Goal: Transaction & Acquisition: Purchase product/service

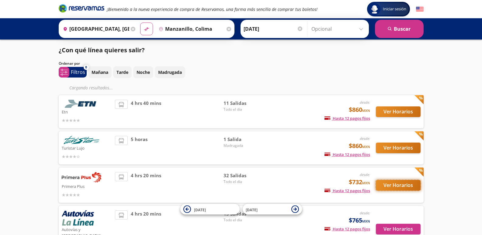
click at [397, 183] on button "Ver Horarios" at bounding box center [398, 185] width 45 height 11
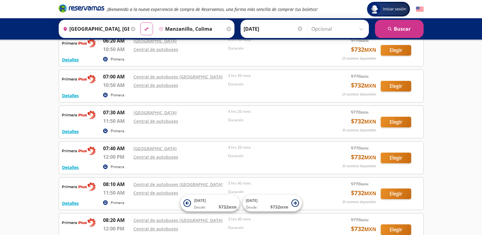
scroll to position [195, 0]
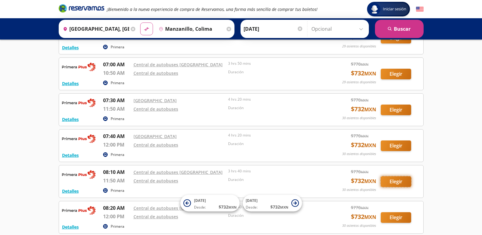
click at [394, 179] on button "Elegir" at bounding box center [396, 182] width 30 height 11
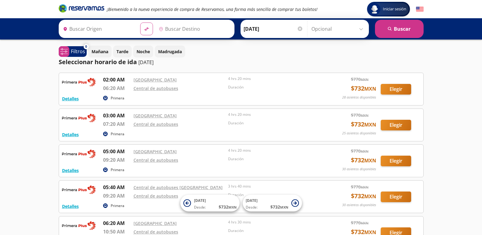
type input "[GEOGRAPHIC_DATA], [GEOGRAPHIC_DATA]"
type input "Manzanillo, Colima"
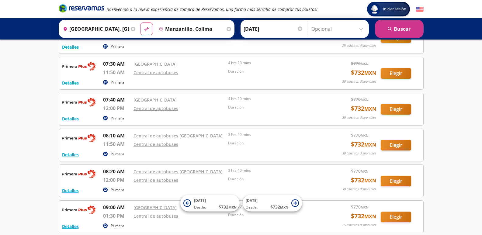
scroll to position [240, 0]
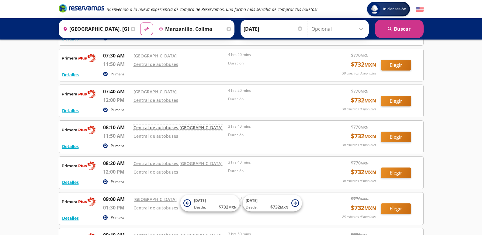
click at [169, 128] on link "Central de autobuses [GEOGRAPHIC_DATA]" at bounding box center [178, 128] width 89 height 6
click at [394, 135] on button "Elegir" at bounding box center [396, 137] width 30 height 11
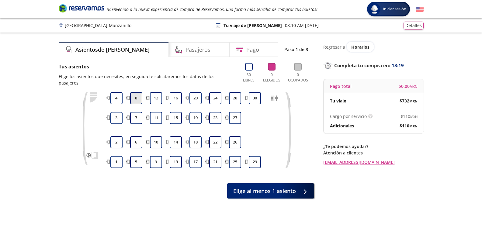
click at [135, 92] on button "8" at bounding box center [136, 98] width 12 height 12
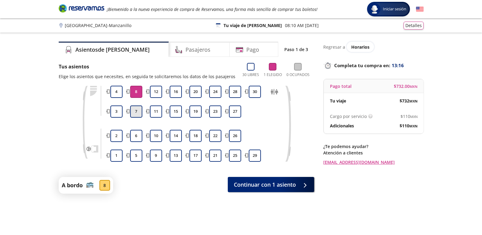
click at [135, 109] on button "7" at bounding box center [136, 112] width 12 height 12
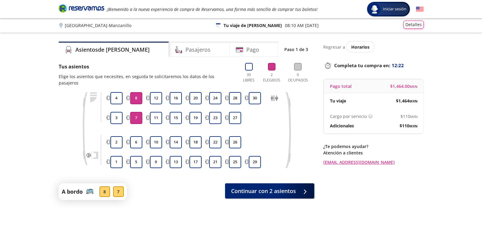
click at [412, 23] on button "Detalles" at bounding box center [414, 25] width 20 height 8
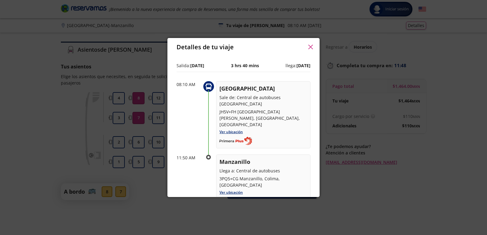
click at [310, 46] on icon "button" at bounding box center [310, 47] width 5 height 5
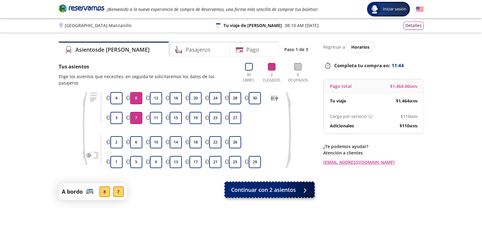
click at [267, 186] on span "Continuar con 2 asientos" at bounding box center [263, 190] width 65 height 8
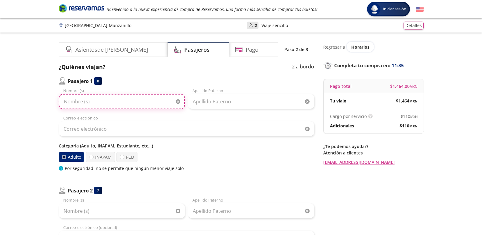
click at [89, 103] on input "Nombre (s)" at bounding box center [122, 101] width 126 height 15
type input "Mario"
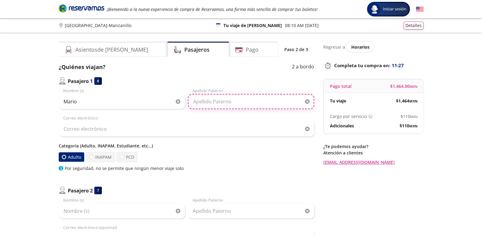
click at [202, 101] on input "Apellido Paterno" at bounding box center [251, 101] width 126 height 15
drag, startPoint x: 202, startPoint y: 101, endPoint x: 130, endPoint y: 129, distance: 77.3
click at [130, 129] on div "Mario Nombre (s) [PERSON_NAME] Apellido [PERSON_NAME] Correo electrónico Catego…" at bounding box center [187, 130] width 256 height 84
type input "[PERSON_NAME]"
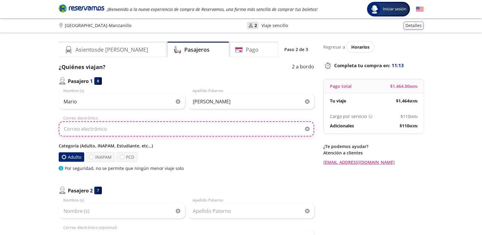
click at [114, 128] on input "Correo electrónico" at bounding box center [187, 128] width 256 height 15
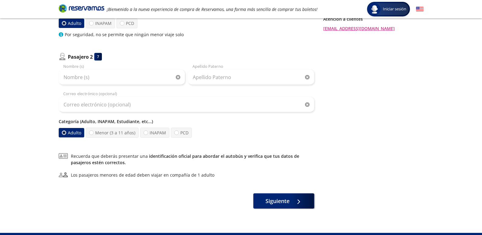
scroll to position [126, 0]
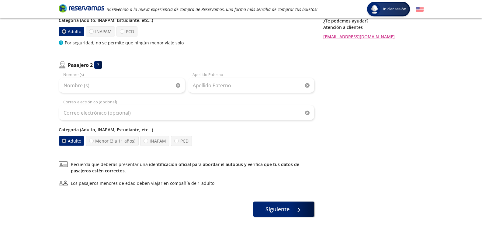
type input "[EMAIL_ADDRESS][DOMAIN_NAME]"
click at [70, 86] on input "Nombre (s)" at bounding box center [122, 85] width 126 height 15
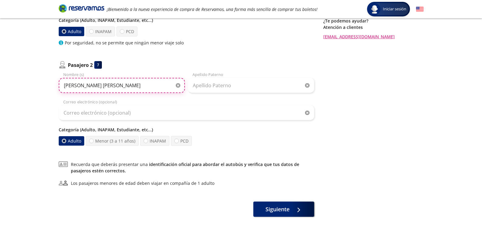
type input "[PERSON_NAME] [PERSON_NAME]"
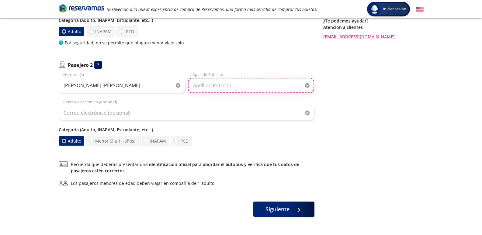
click at [220, 86] on input "Apellido Paterno" at bounding box center [251, 85] width 126 height 15
type input "[PERSON_NAME]"
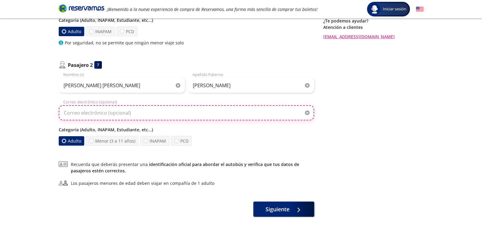
click at [132, 115] on input "Correo electrónico (opcional)" at bounding box center [187, 112] width 256 height 15
type input "[EMAIL_ADDRESS][DOMAIN_NAME]"
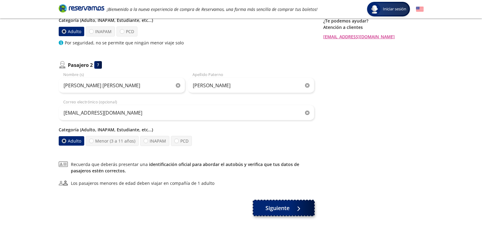
click at [283, 206] on span "Siguiente" at bounding box center [278, 208] width 24 height 8
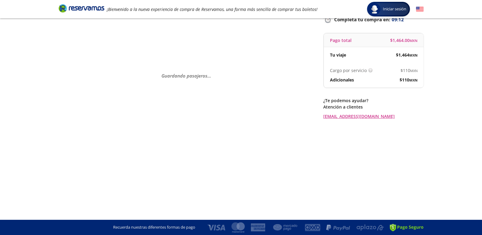
scroll to position [0, 0]
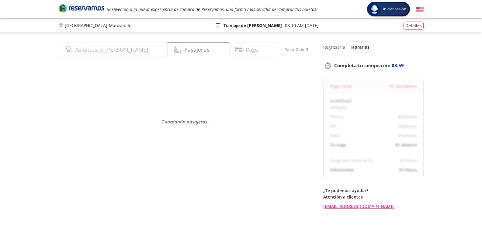
select select "MX"
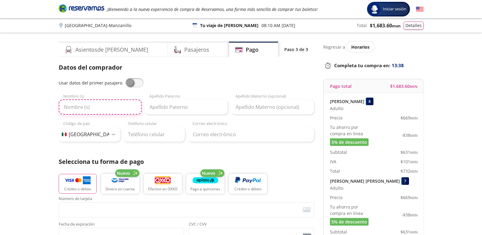
click at [90, 107] on input "Nombre (s)" at bounding box center [100, 107] width 83 height 15
type input "Mario"
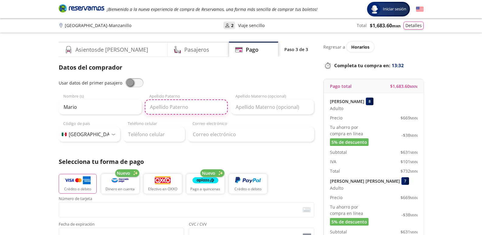
click at [166, 106] on input "Apellido Paterno" at bounding box center [186, 107] width 83 height 15
type input "[PERSON_NAME]"
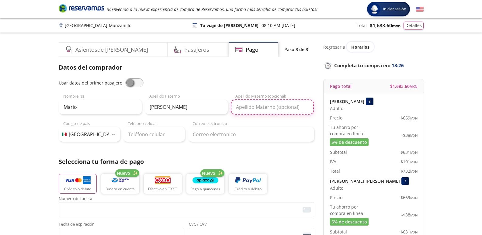
click at [246, 107] on input "Apellido Materno (opcional)" at bounding box center [272, 107] width 83 height 15
type input "[PERSON_NAME]"
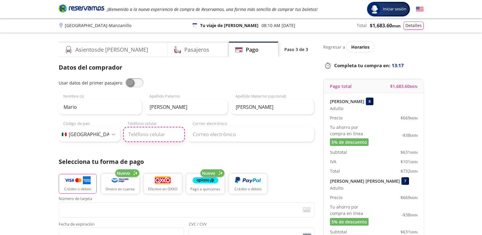
click at [156, 135] on input "Teléfono celular" at bounding box center [154, 134] width 62 height 15
type input "33 1017 9614"
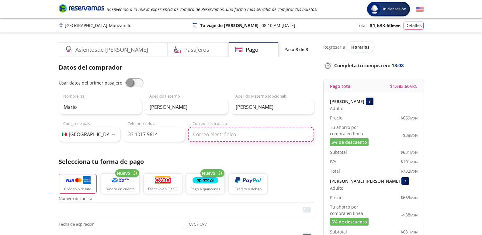
click at [205, 137] on input "Correo electrónico" at bounding box center [251, 134] width 126 height 15
type input "[EMAIL_ADDRESS][DOMAIN_NAME]"
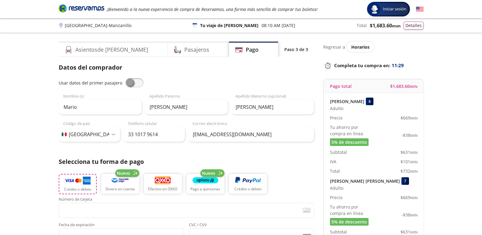
click at [78, 180] on img "button" at bounding box center [78, 180] width 26 height 9
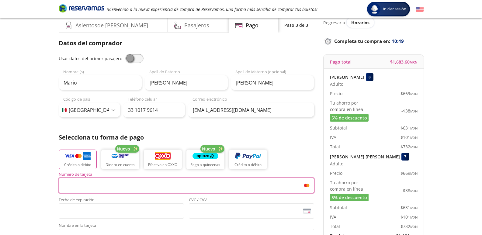
scroll to position [37, 0]
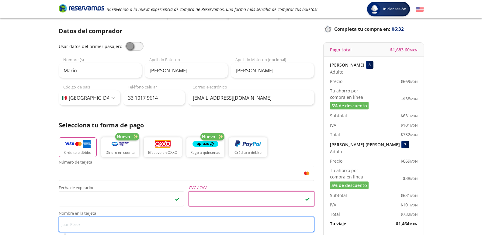
click at [77, 224] on input "Nombre en la tarjeta" at bounding box center [187, 224] width 256 height 15
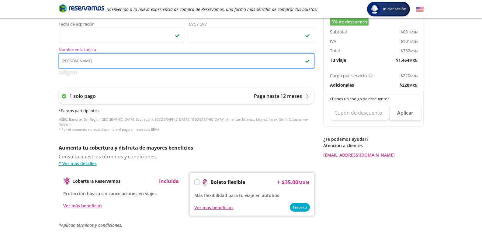
scroll to position [203, 0]
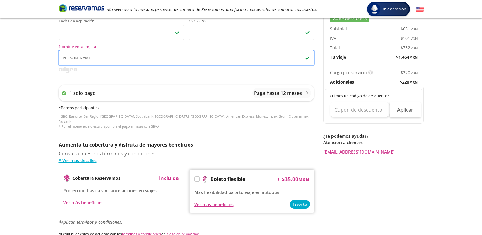
type input "[PERSON_NAME]"
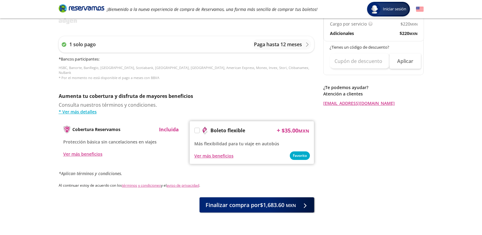
scroll to position [260, 0]
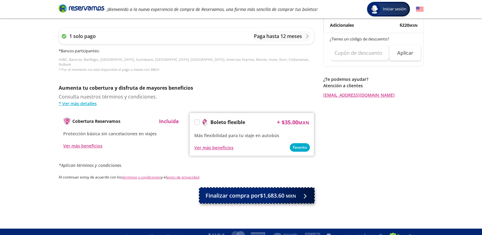
click at [261, 192] on span "Finalizar compra por $1,683.60 MXN" at bounding box center [251, 196] width 90 height 8
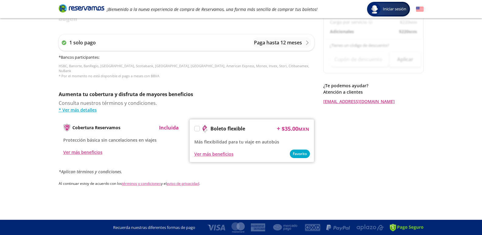
scroll to position [0, 0]
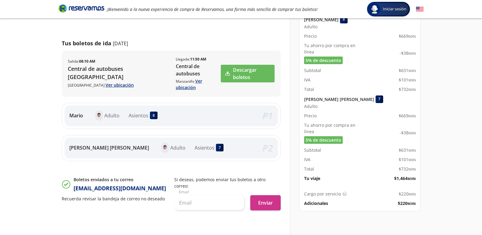
scroll to position [46, 0]
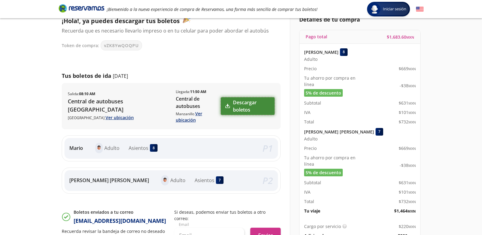
click at [248, 103] on link "Descargar boletos" at bounding box center [248, 106] width 54 height 18
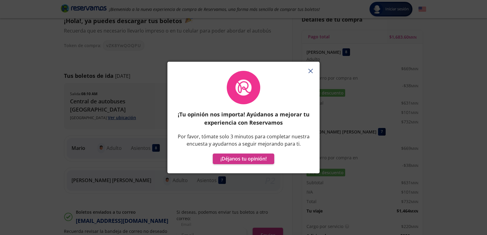
click at [310, 63] on div at bounding box center [243, 65] width 152 height 6
click at [307, 73] on button "button" at bounding box center [310, 70] width 9 height 9
